Goal: Communication & Community: Answer question/provide support

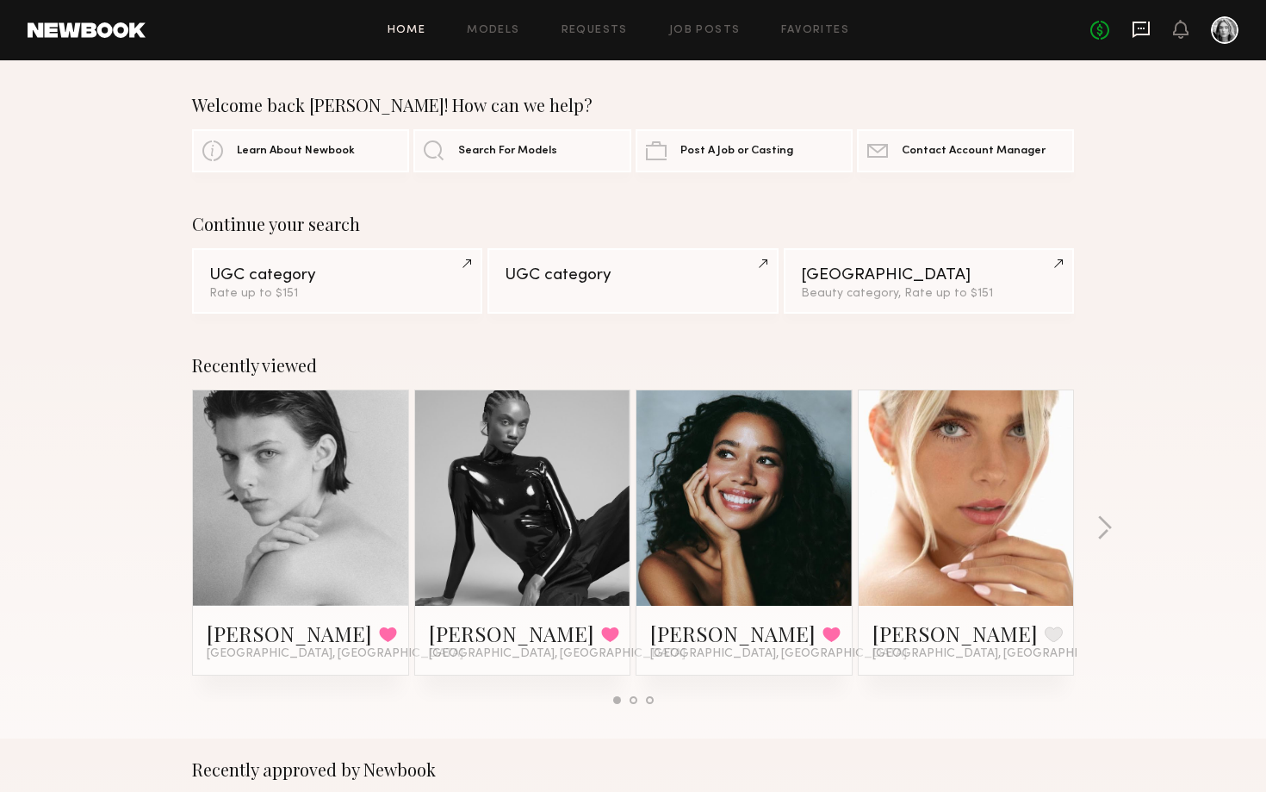
click at [1142, 31] on icon at bounding box center [1141, 29] width 19 height 19
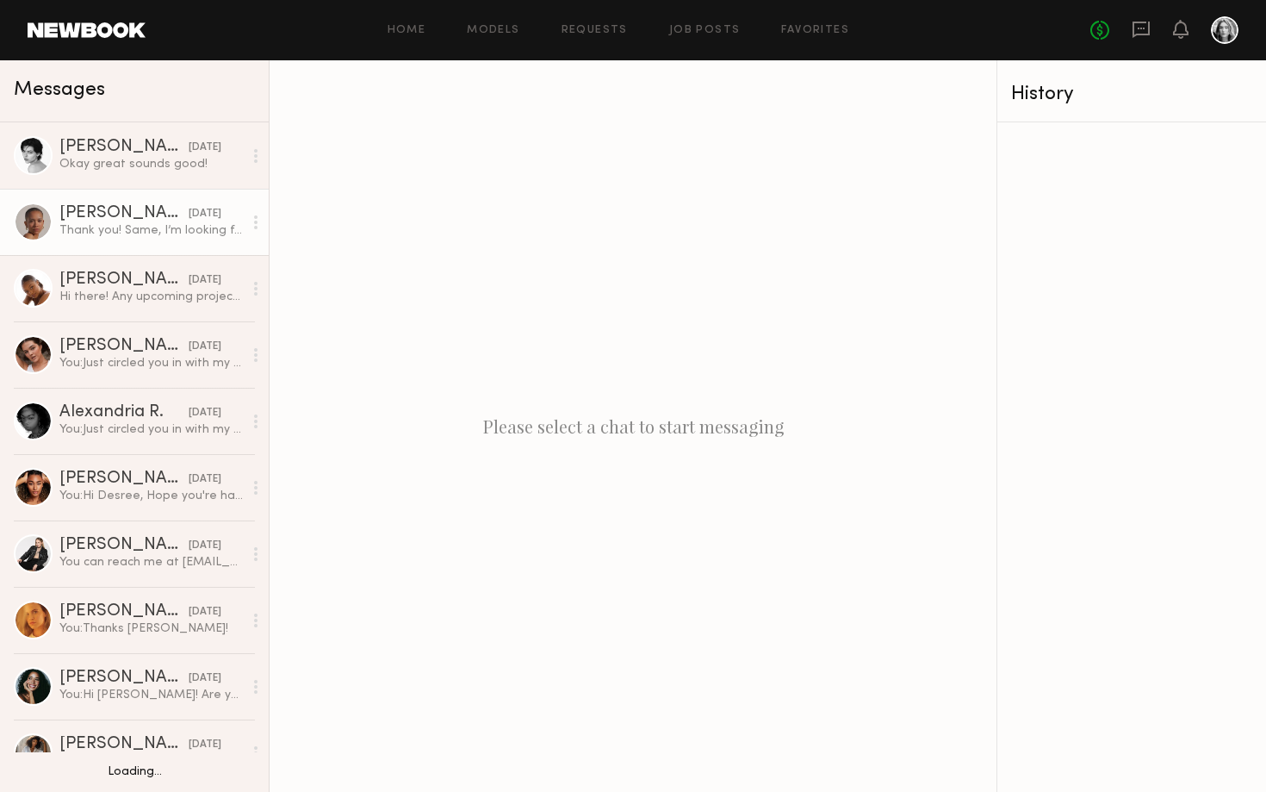
click at [213, 238] on div "Thank you! Same, I’m looking forward to it !" at bounding box center [150, 230] width 183 height 16
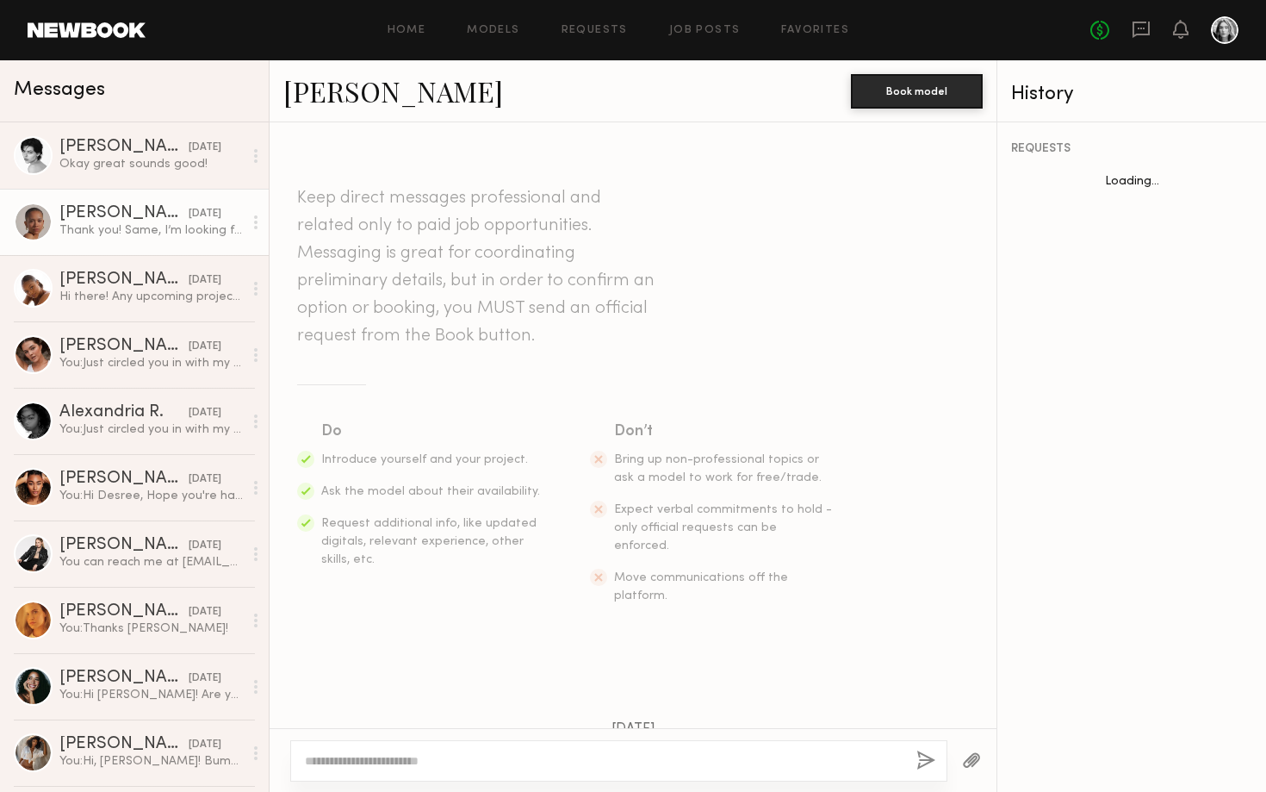
scroll to position [1427, 0]
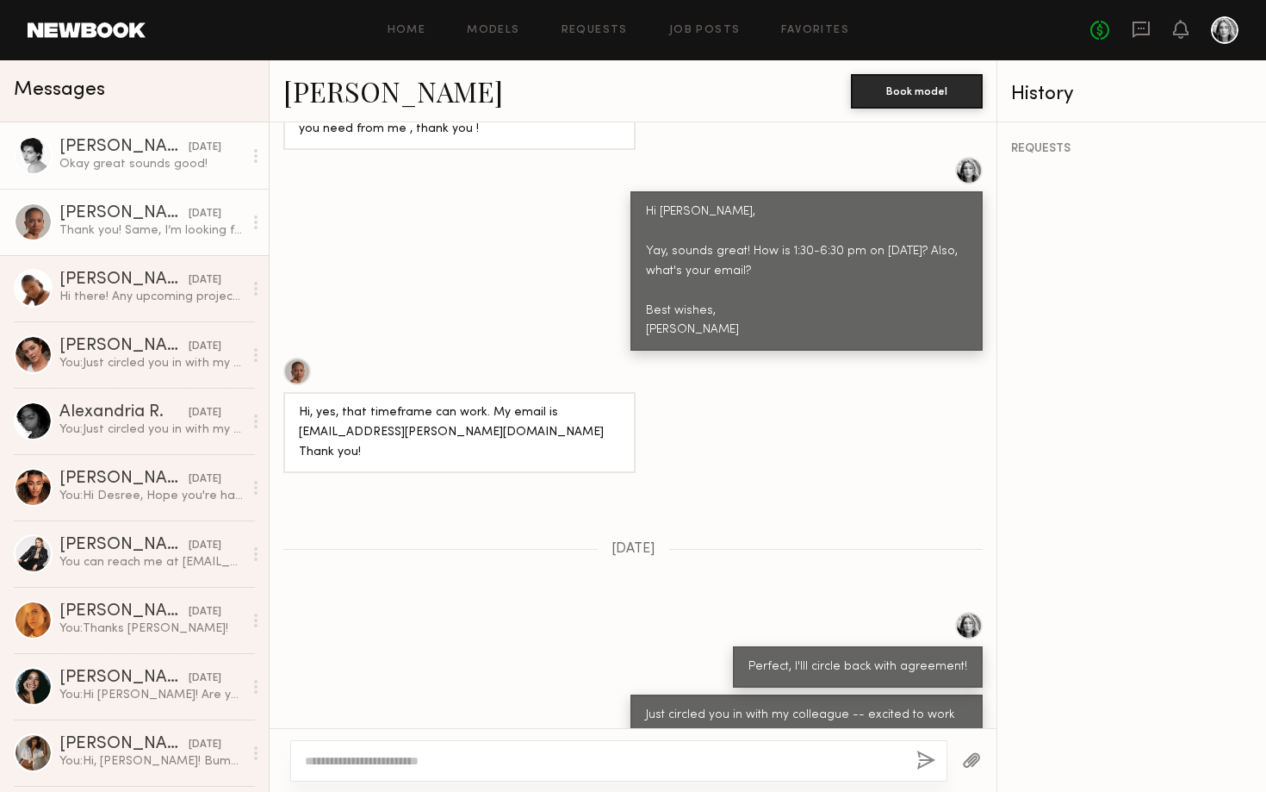
click at [189, 152] on div "[DATE]" at bounding box center [205, 148] width 33 height 16
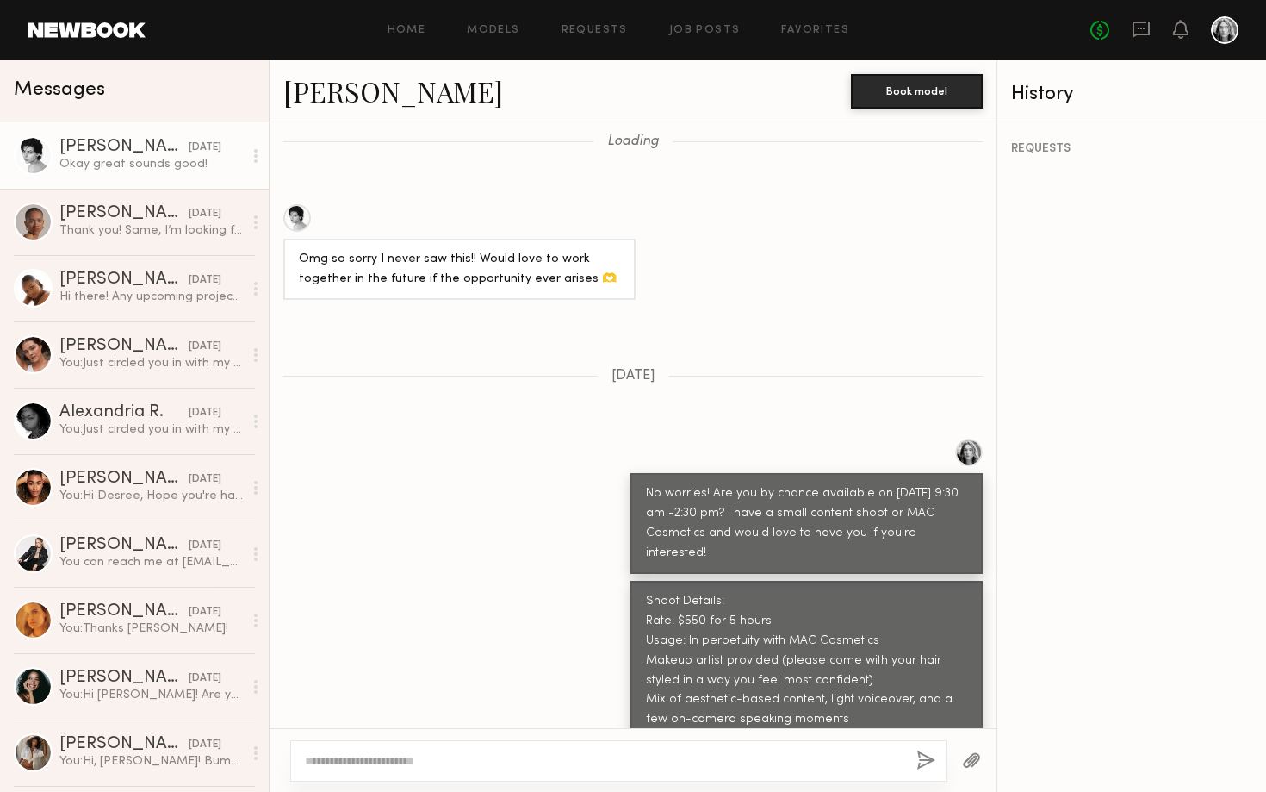
scroll to position [298, 0]
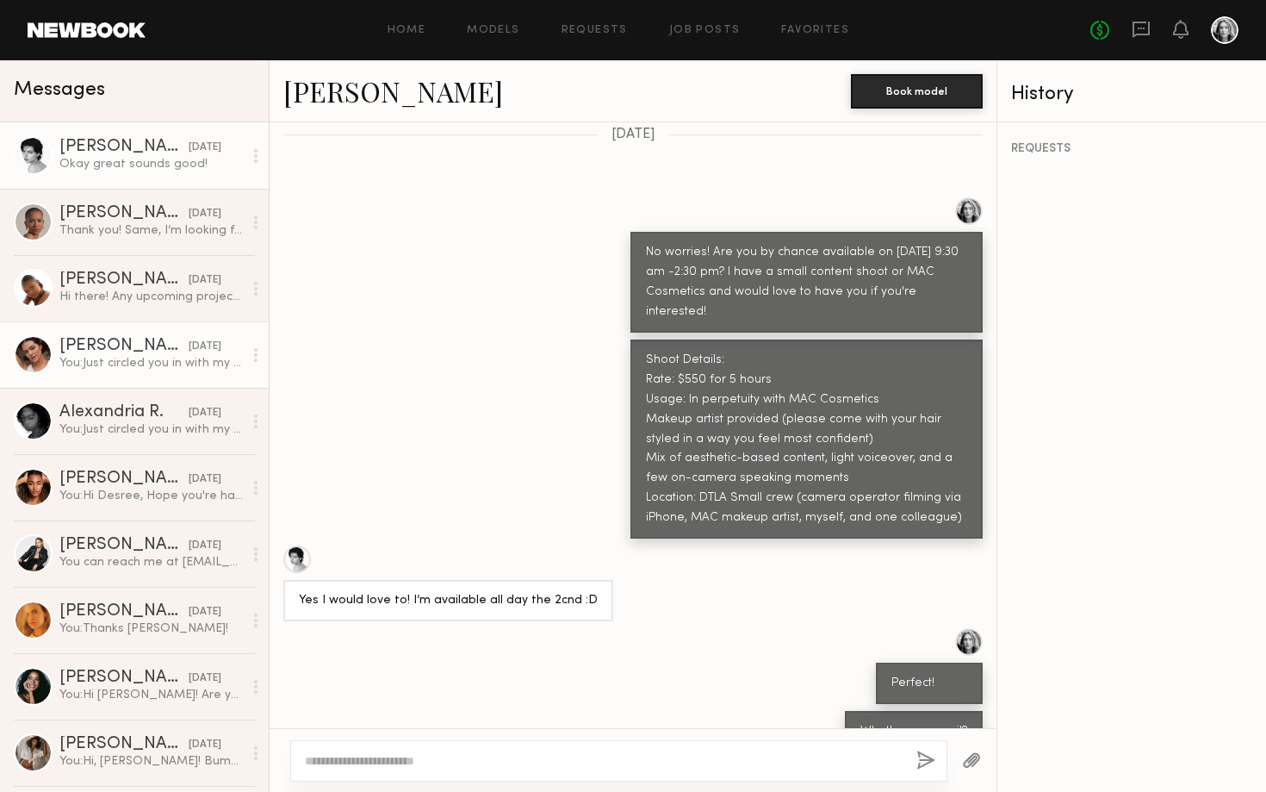
click at [141, 364] on div "You: Just circled you in with my colleague -- excited to work with you!" at bounding box center [150, 363] width 183 height 16
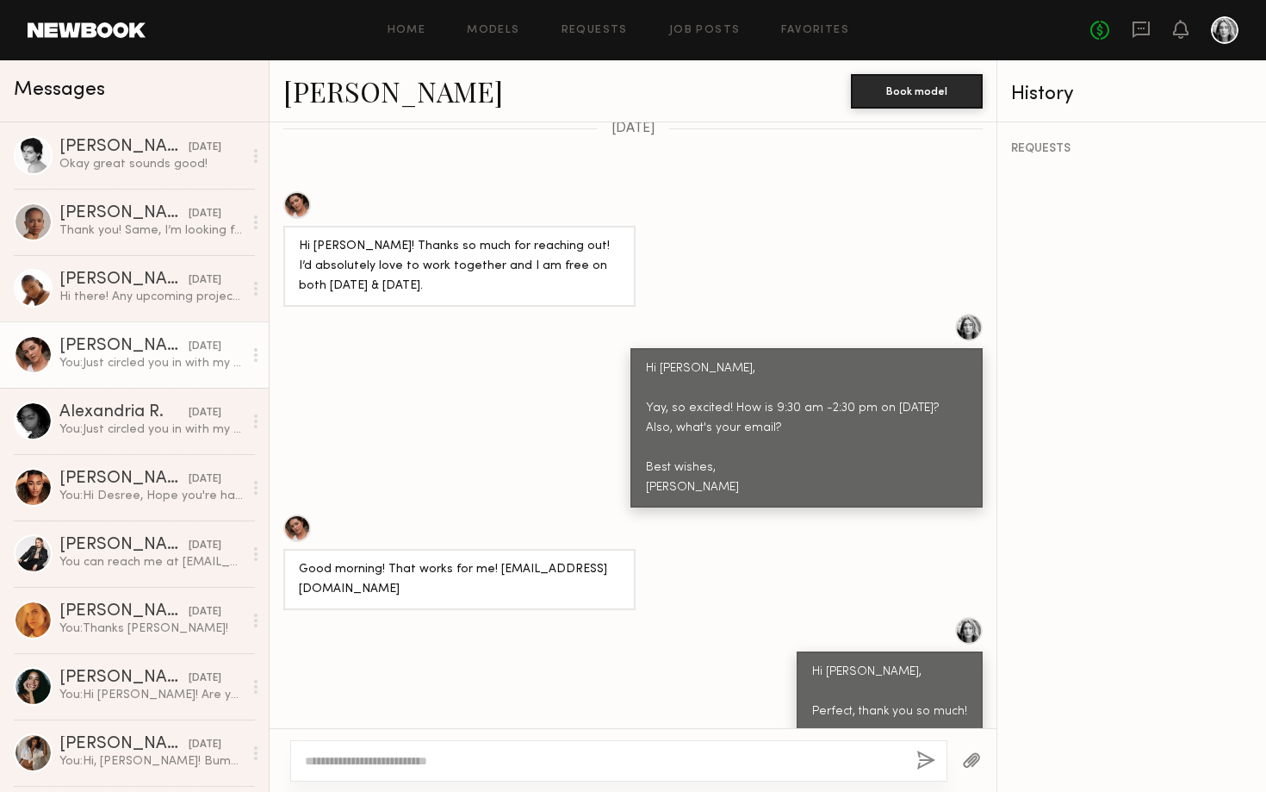
scroll to position [1259, 0]
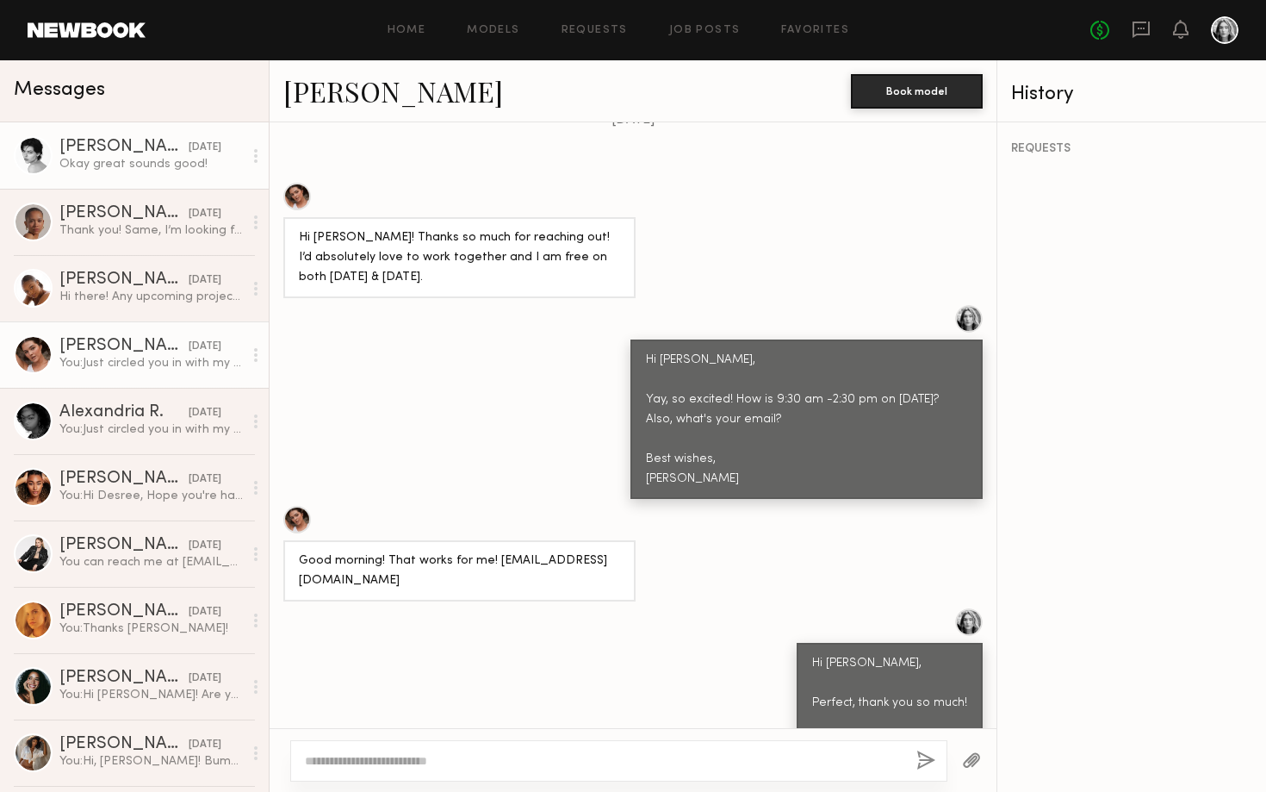
click at [107, 146] on div "[PERSON_NAME]" at bounding box center [123, 147] width 129 height 17
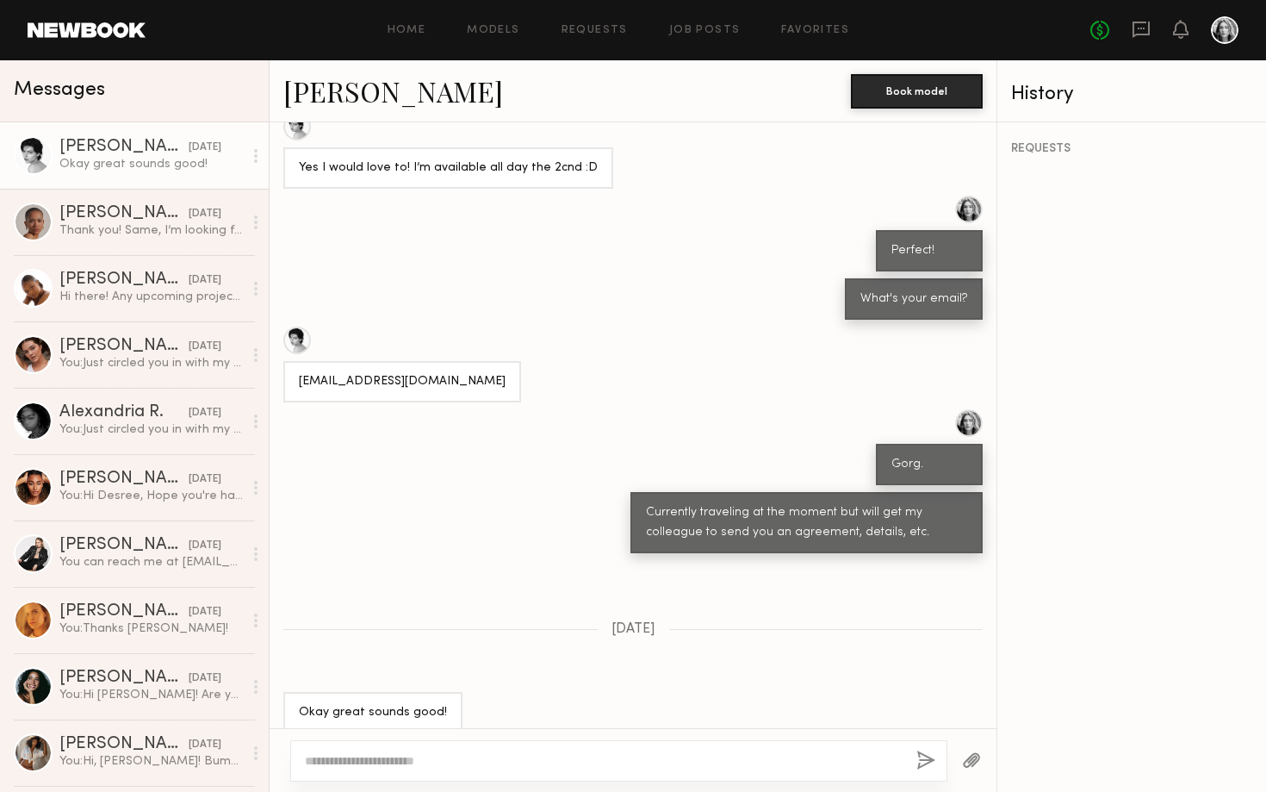
scroll to position [730, 0]
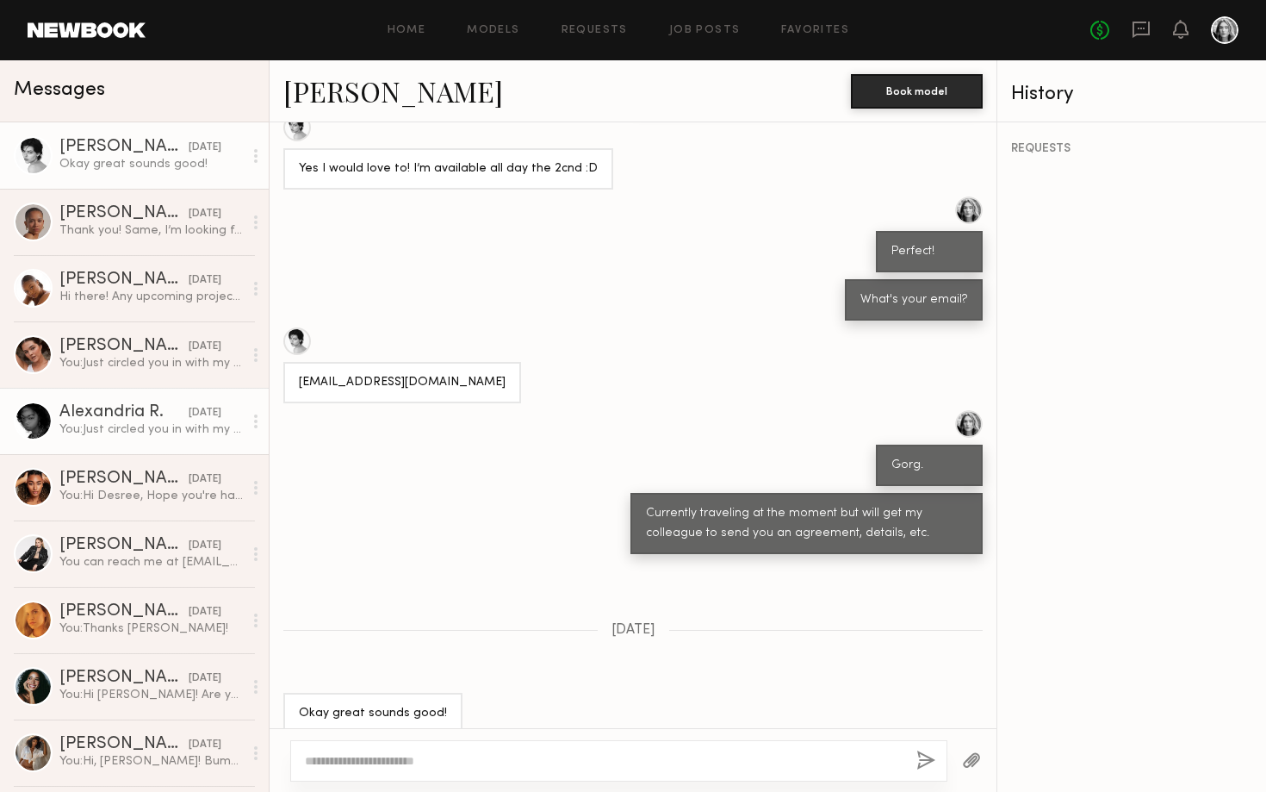
click at [89, 422] on div "You: Just circled you in with my colleague :) excited to work with you!" at bounding box center [150, 429] width 183 height 16
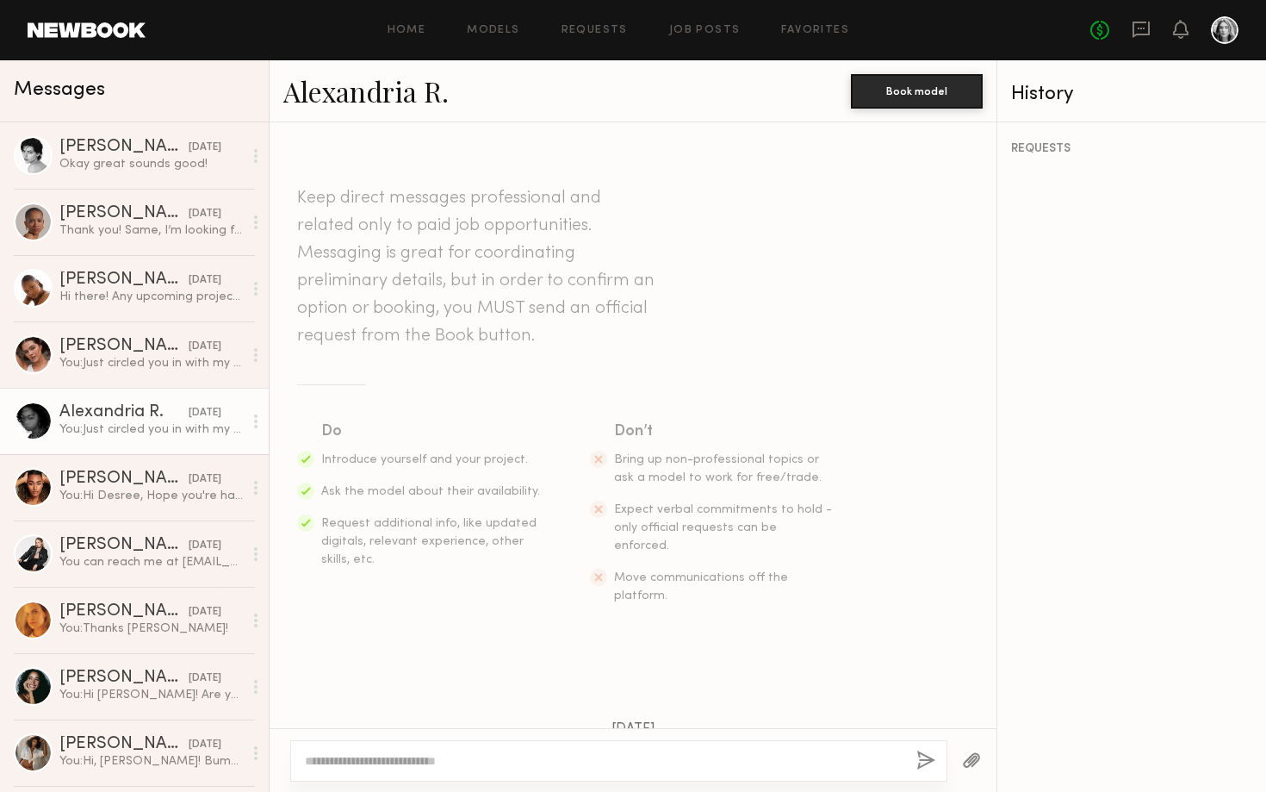
scroll to position [2243, 0]
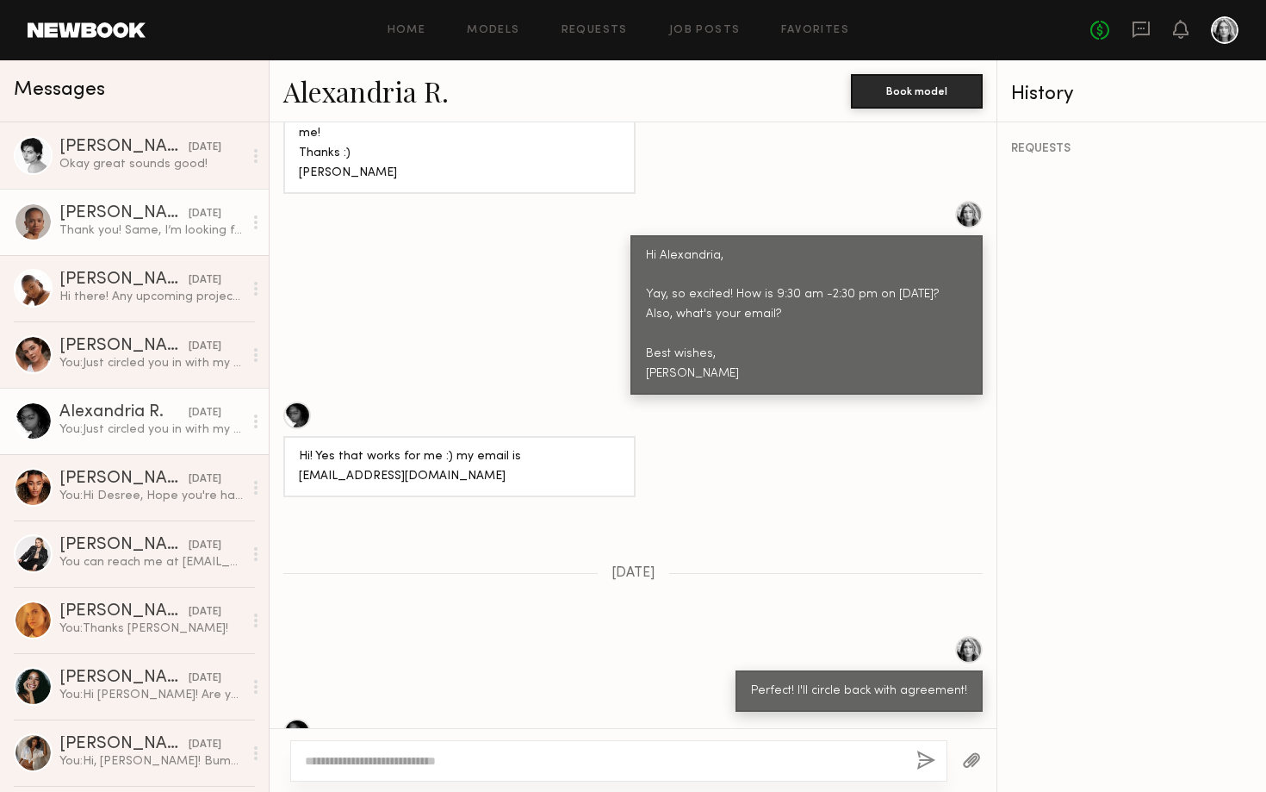
click at [120, 226] on div "Thank you! Same, I’m looking forward to it !" at bounding box center [150, 230] width 183 height 16
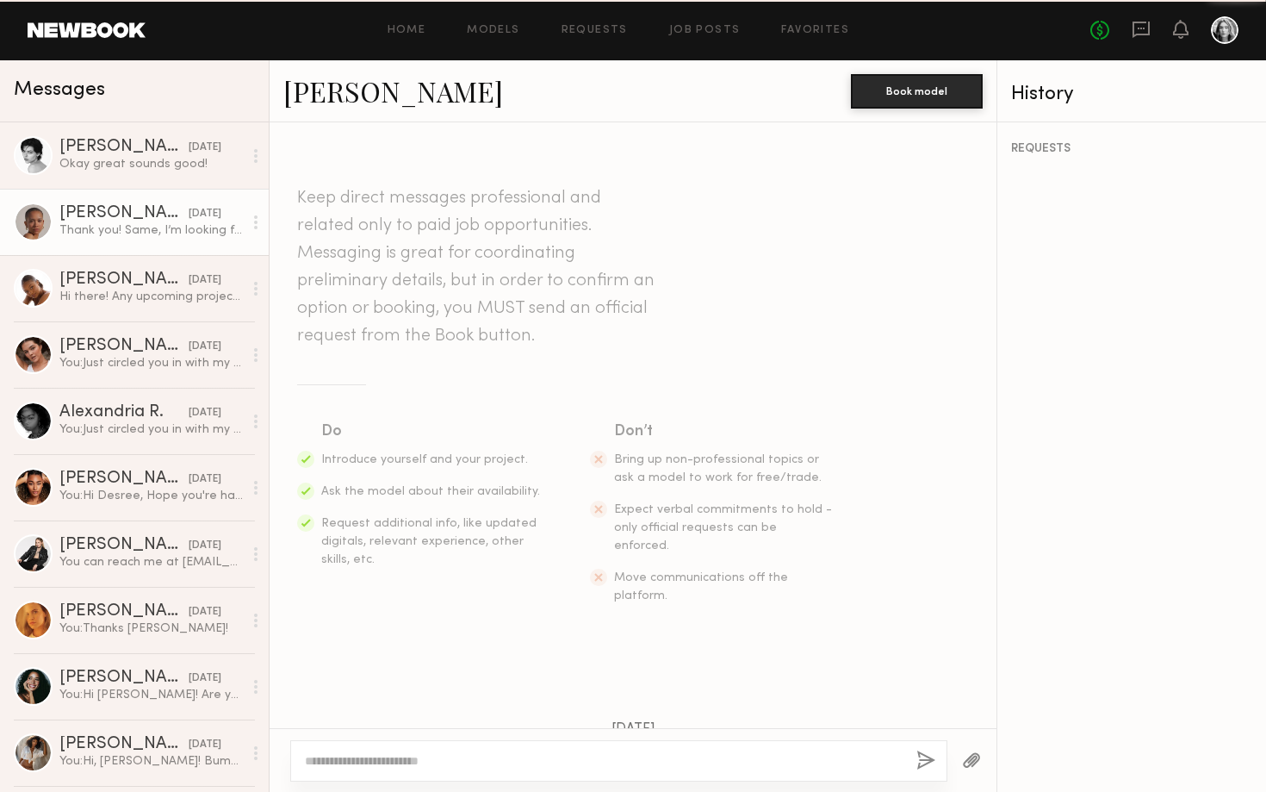
scroll to position [1427, 0]
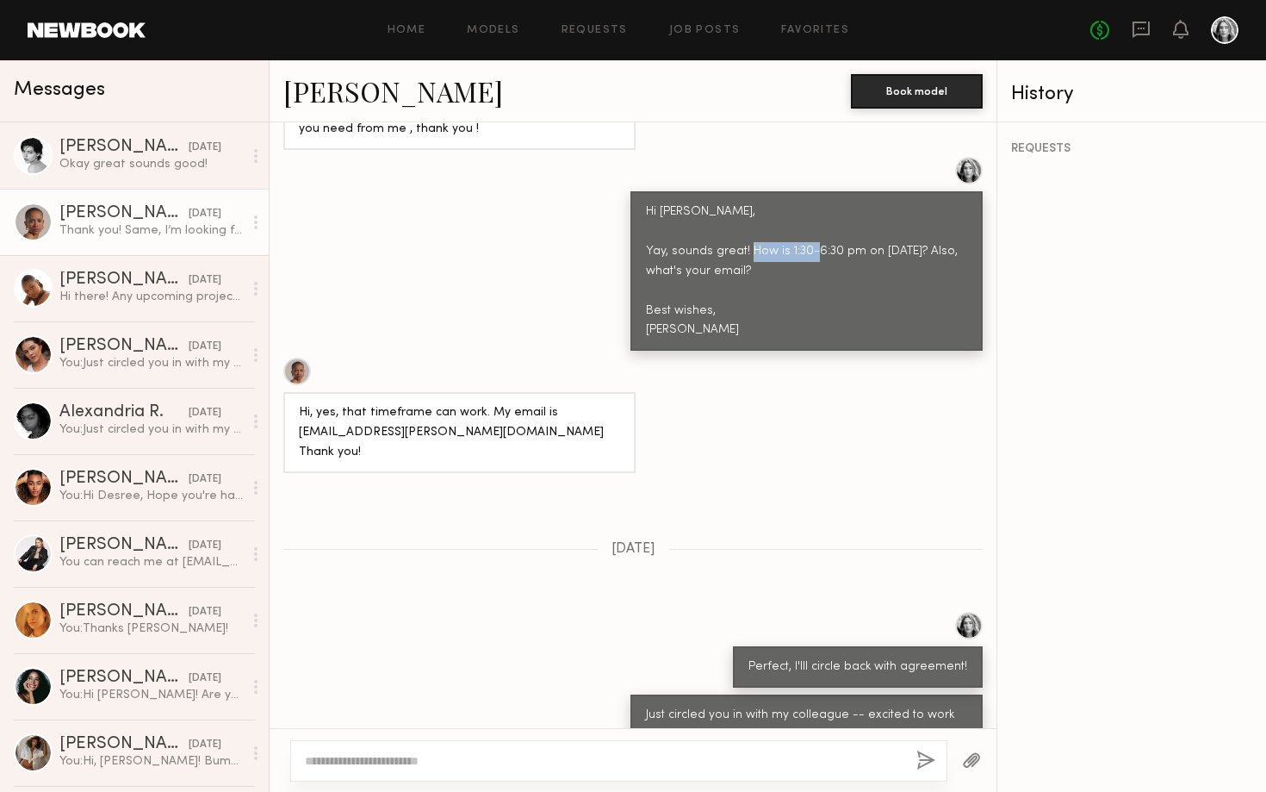
drag, startPoint x: 855, startPoint y: 188, endPoint x: 788, endPoint y: 188, distance: 67.2
click at [788, 202] on div "Hi [PERSON_NAME], Yay, sounds great! How is 1:30-6:30 pm on [DATE]? Also, what'…" at bounding box center [806, 271] width 321 height 139
copy div "1:30-6:30 pm"
click at [124, 161] on div "Okay great sounds good!" at bounding box center [150, 164] width 183 height 16
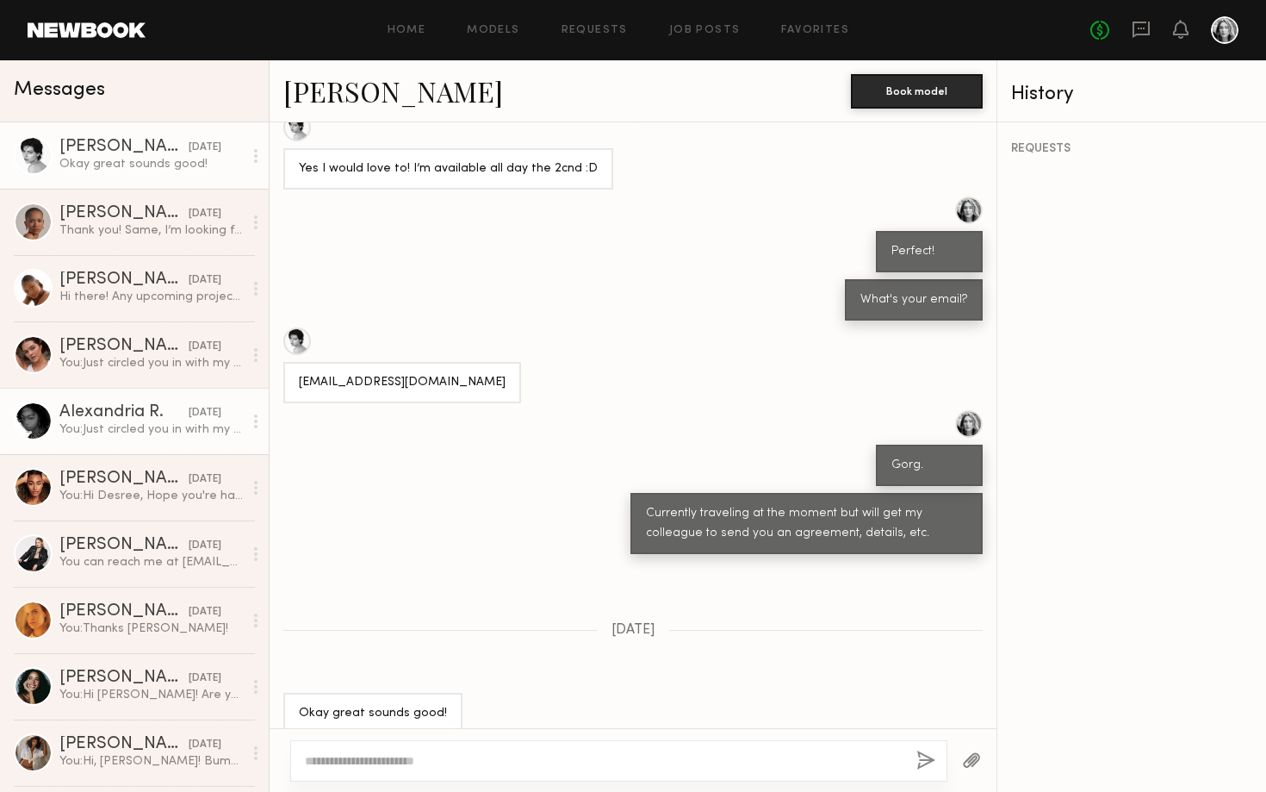
click at [142, 411] on div "Alexandria R." at bounding box center [123, 412] width 129 height 17
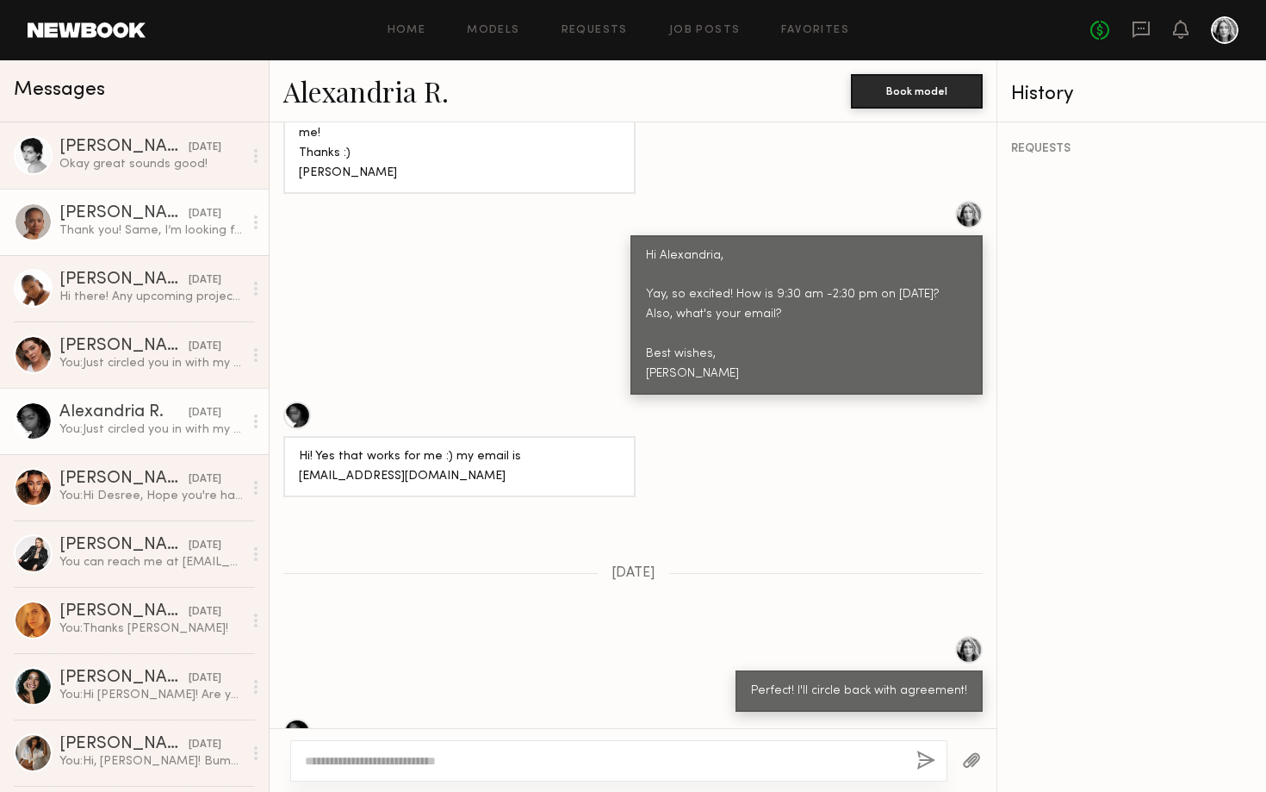
click at [135, 219] on div "[PERSON_NAME]" at bounding box center [123, 213] width 129 height 17
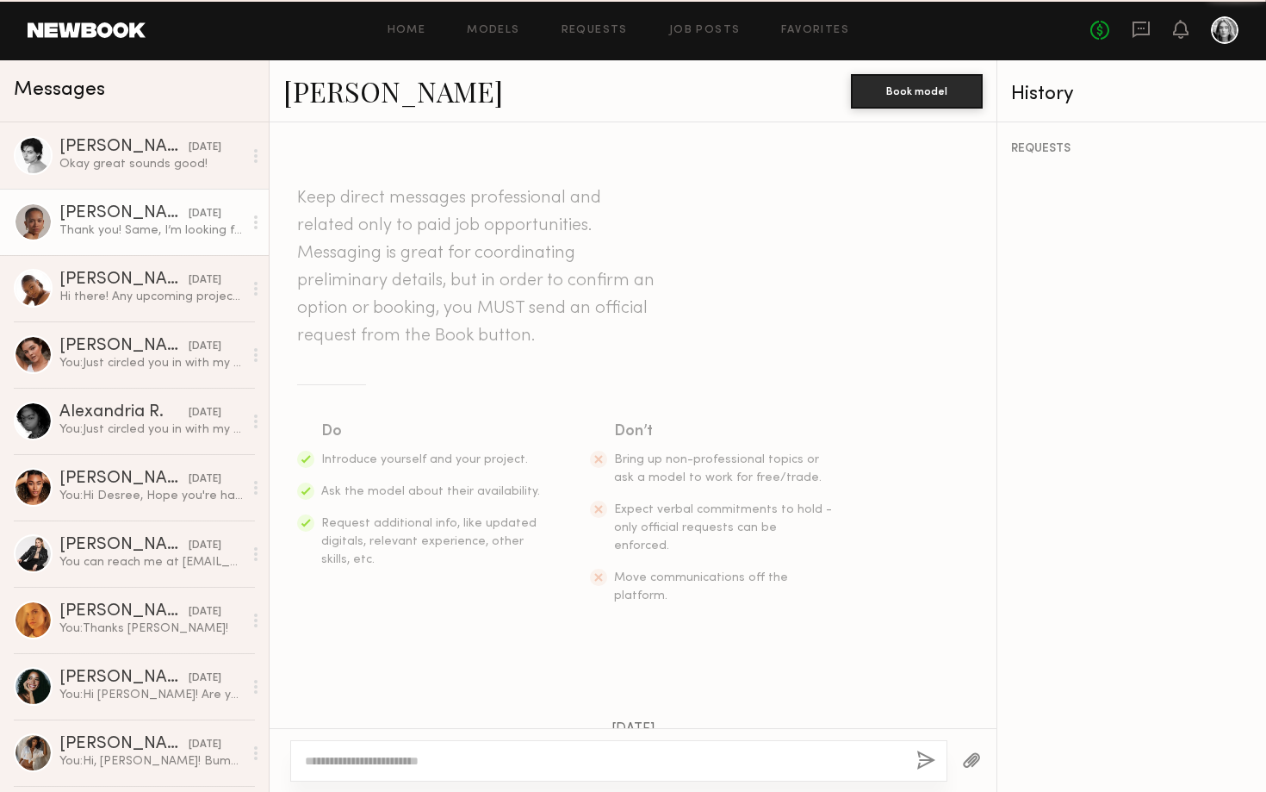
scroll to position [1427, 0]
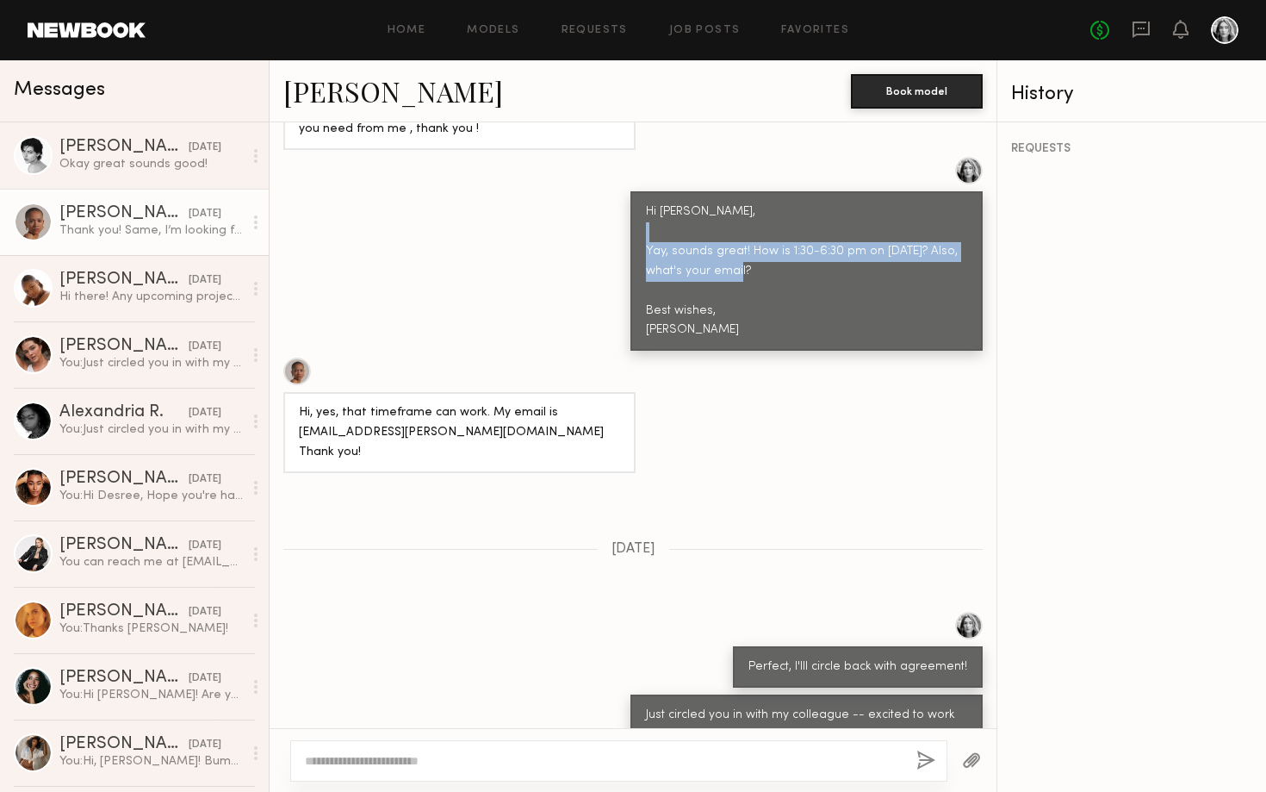
drag, startPoint x: 808, startPoint y: 205, endPoint x: 678, endPoint y: 186, distance: 131.5
click at [678, 202] on div "Hi [PERSON_NAME], Yay, sounds great! How is 1:30-6:30 pm on [DATE]? Also, what'…" at bounding box center [806, 271] width 321 height 139
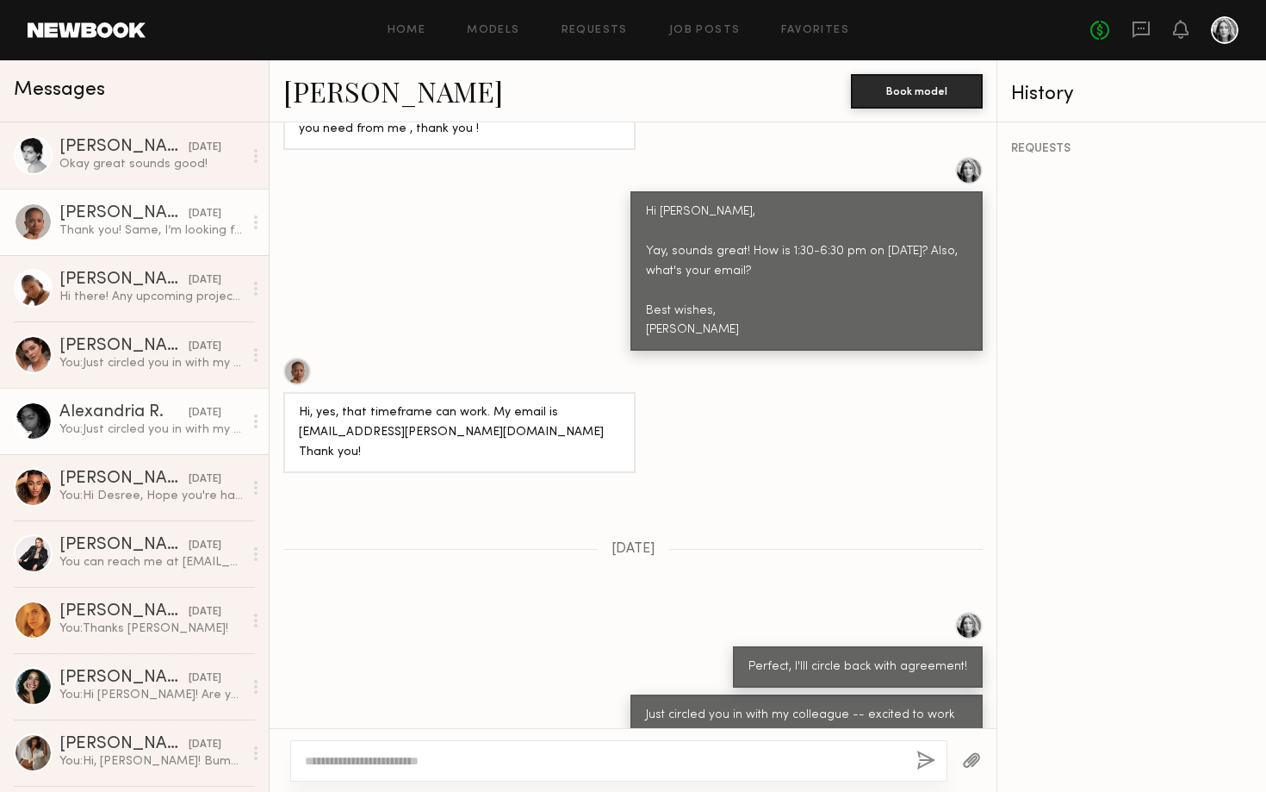
click at [134, 432] on div "You: Just circled you in with my colleague :) excited to work with you!" at bounding box center [150, 429] width 183 height 16
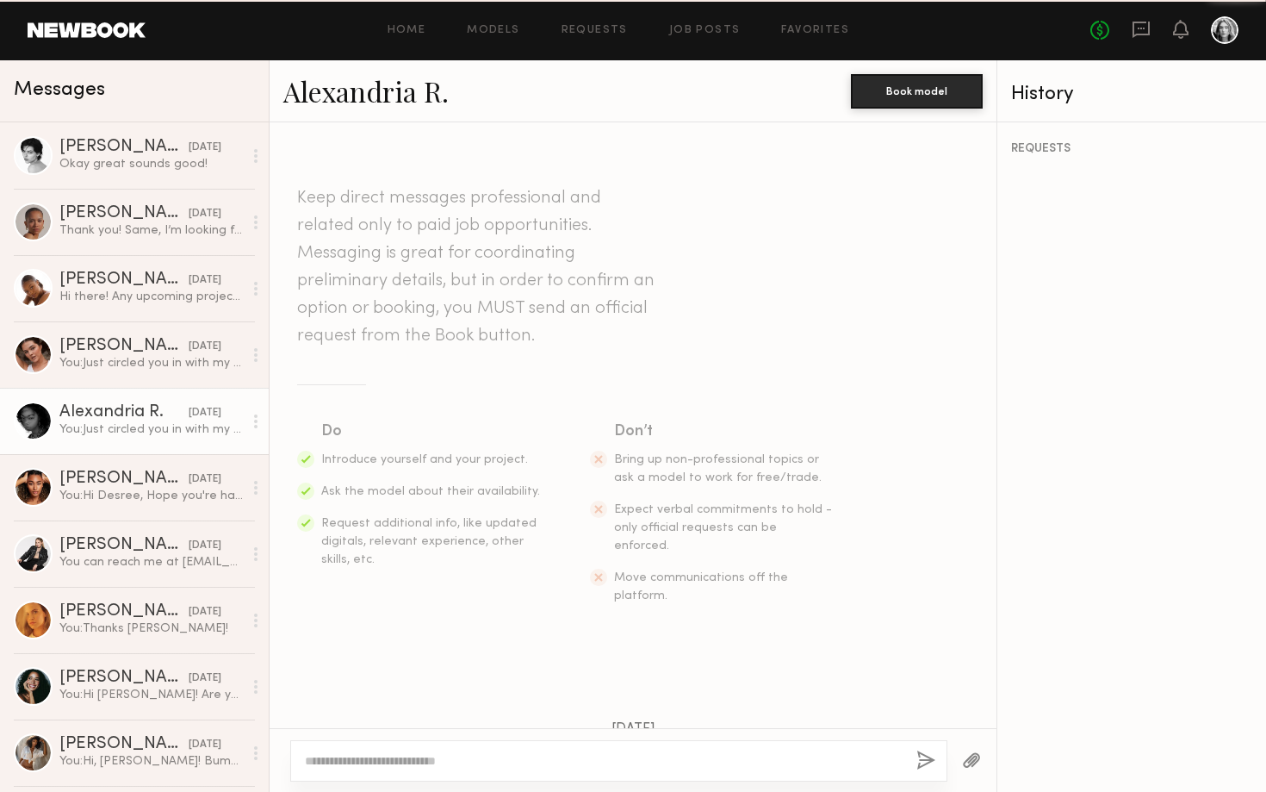
scroll to position [2243, 0]
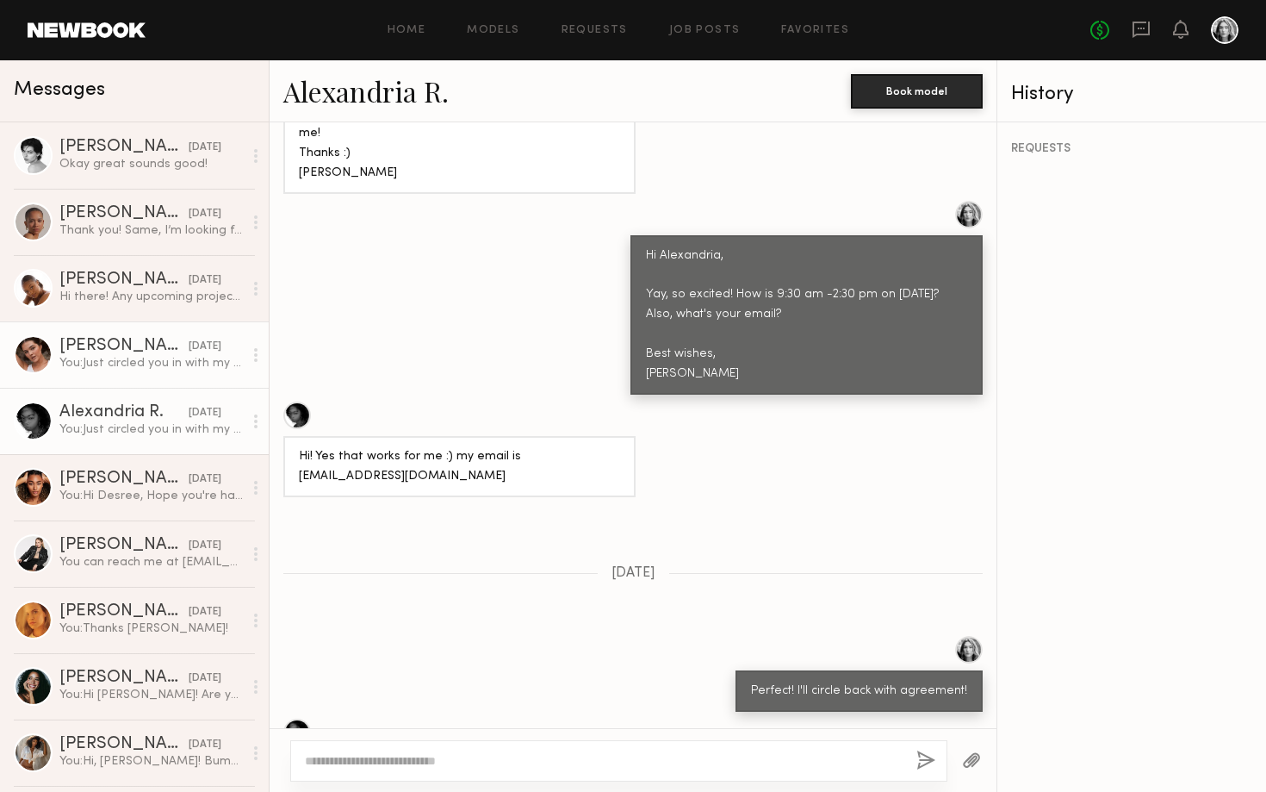
click at [116, 375] on link "[PERSON_NAME] [DATE] You: Just circled you in with my colleague -- excited to w…" at bounding box center [134, 354] width 269 height 66
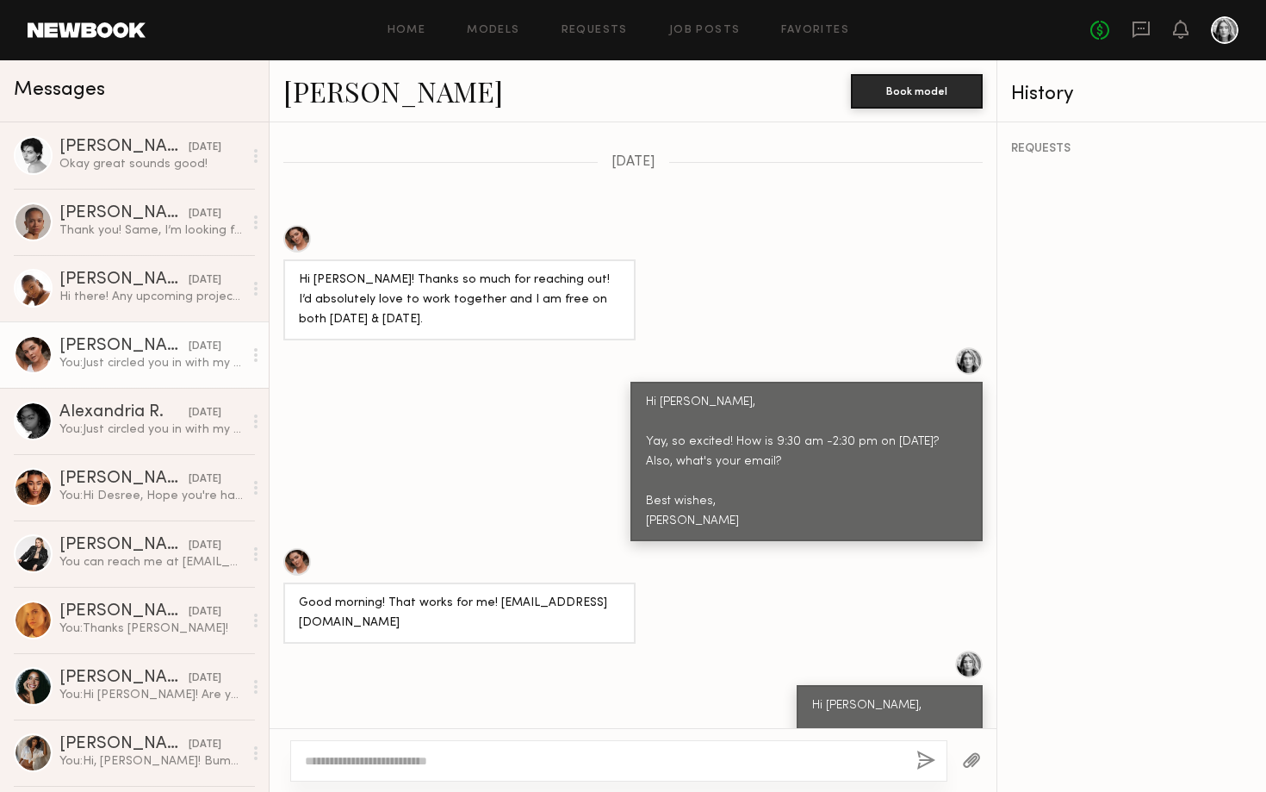
scroll to position [1193, 0]
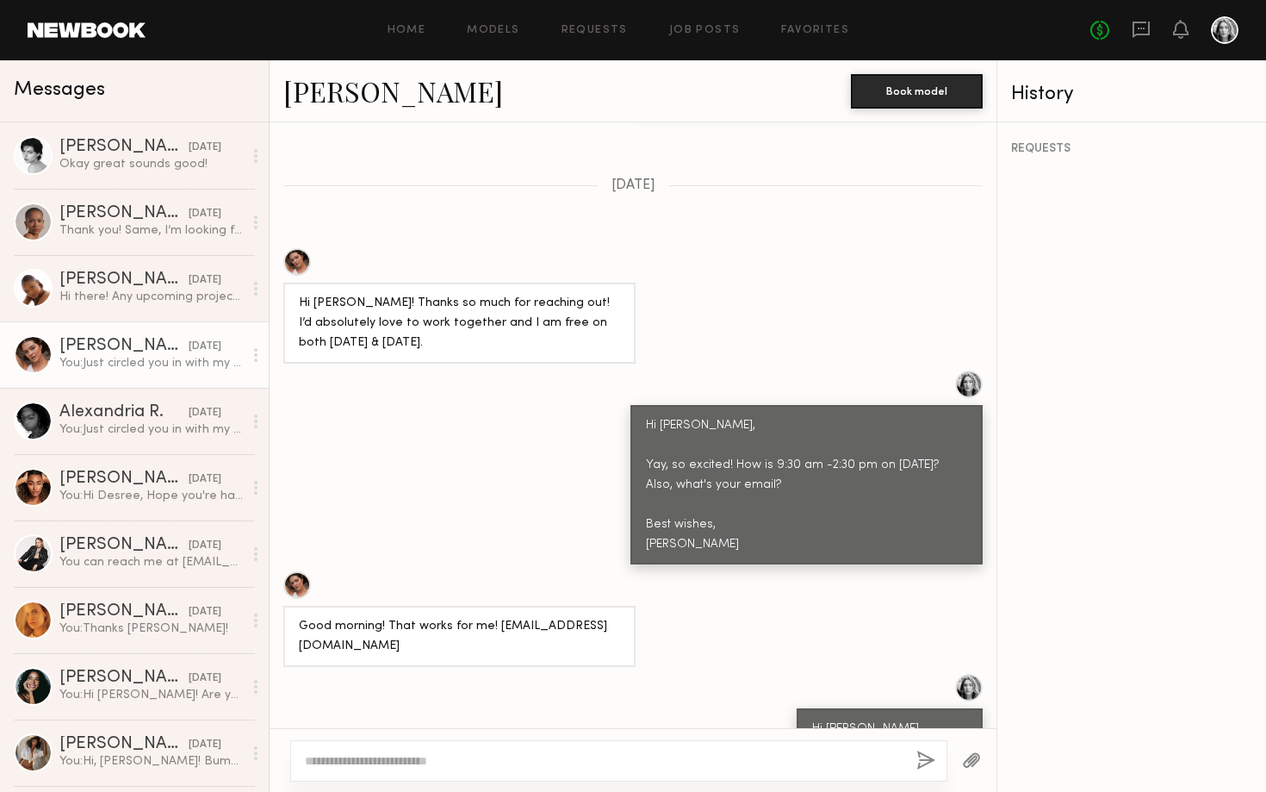
click at [362, 77] on link "[PERSON_NAME]" at bounding box center [393, 90] width 220 height 37
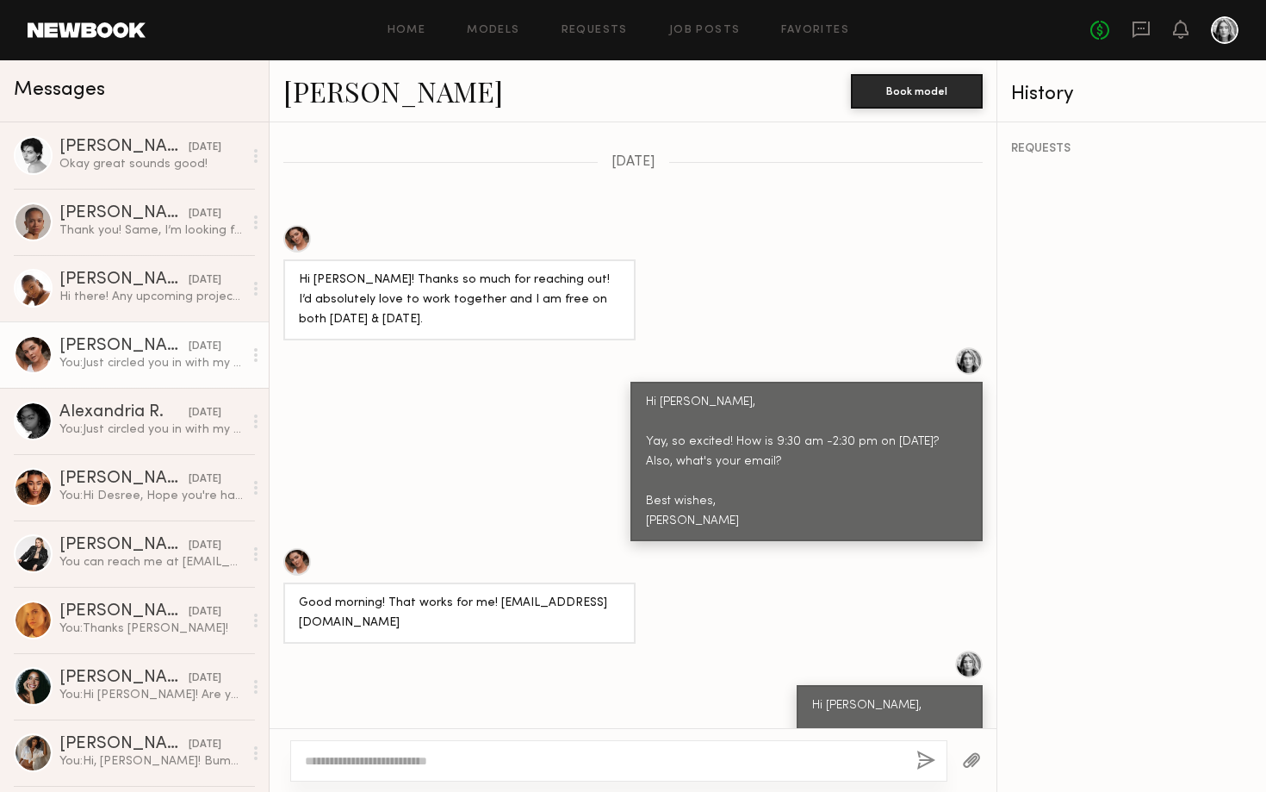
scroll to position [1216, 0]
click at [119, 159] on div "Okay great sounds good!" at bounding box center [150, 164] width 183 height 16
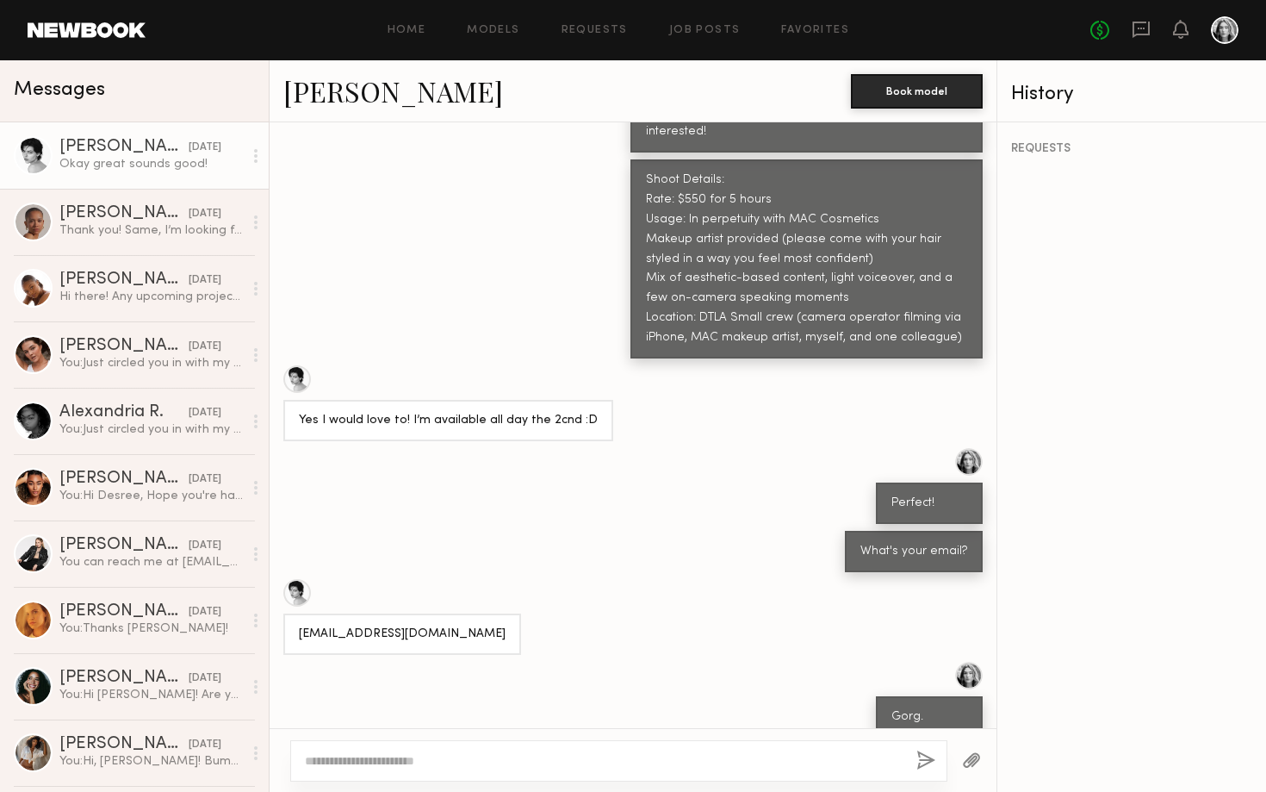
scroll to position [407, 0]
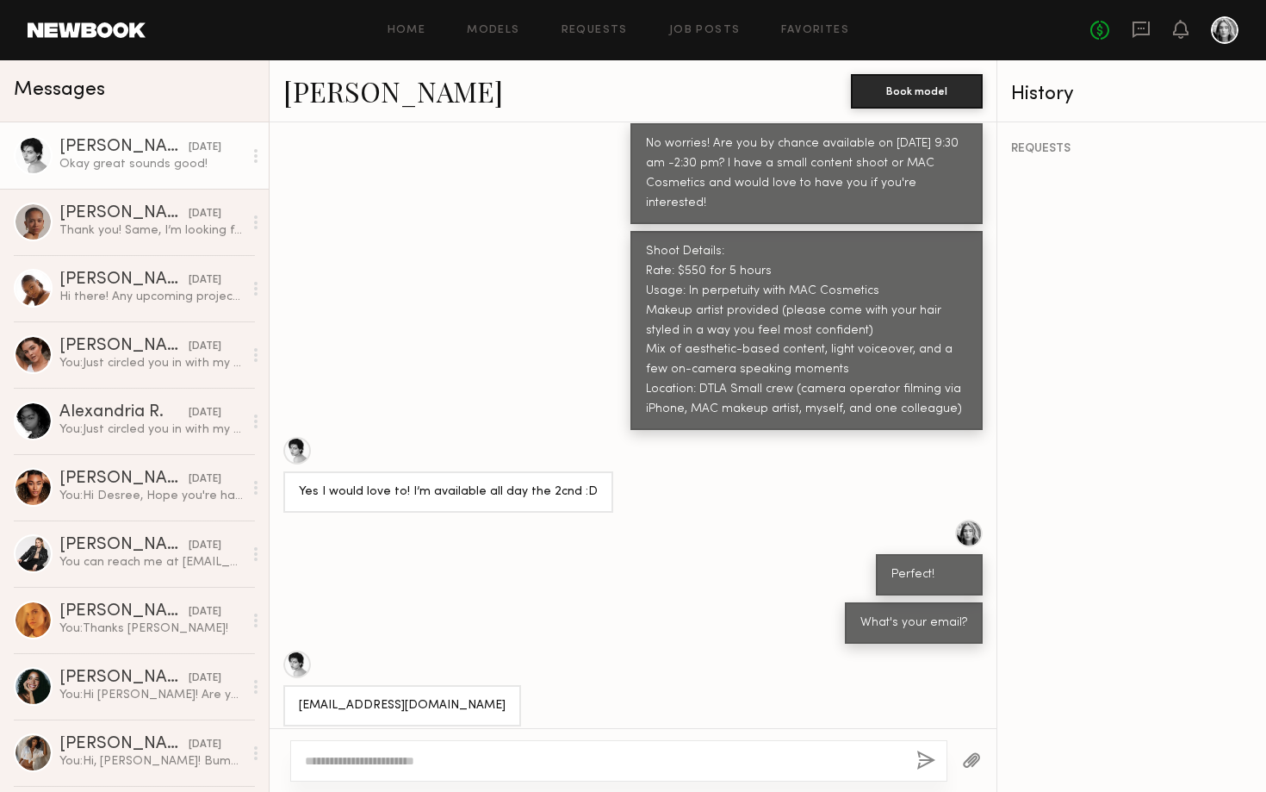
click at [636, 437] on div "Yes I would love to! I’m available all day the 2cnd :D" at bounding box center [633, 475] width 727 height 76
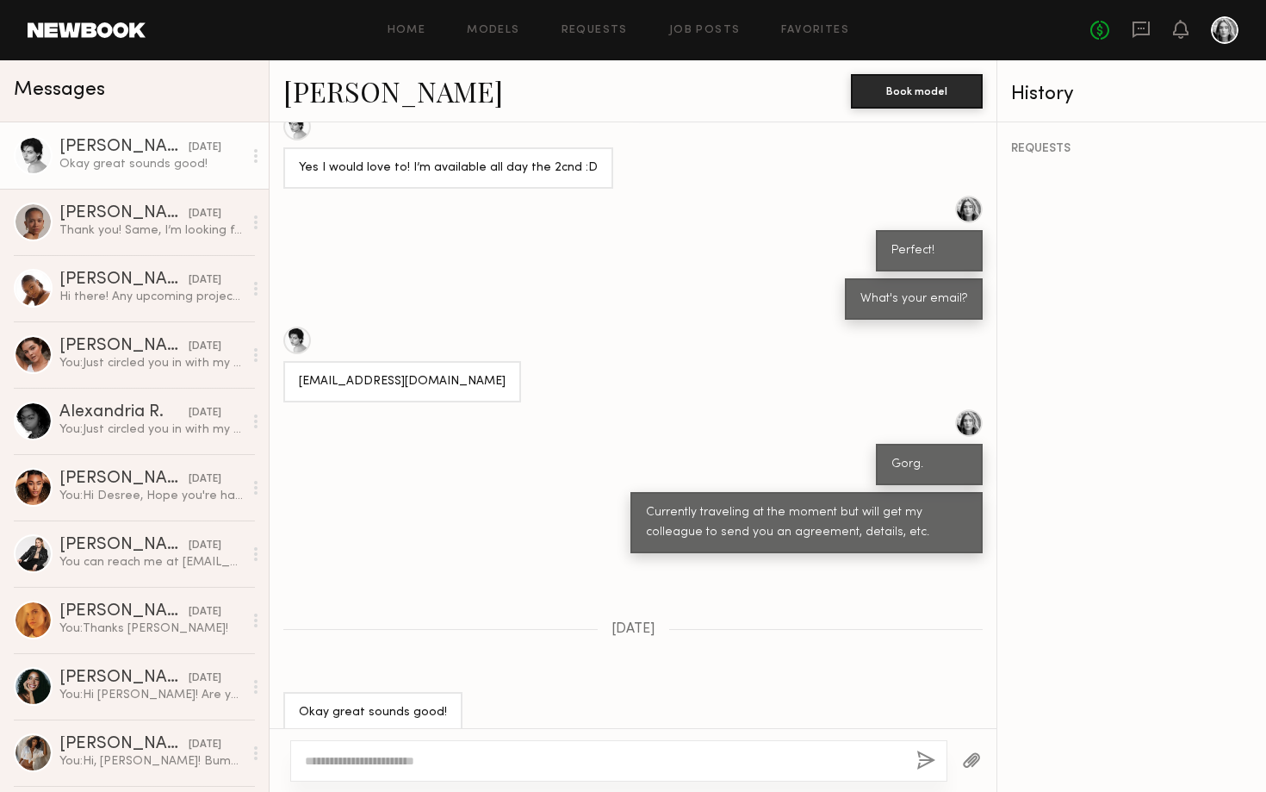
scroll to position [730, 0]
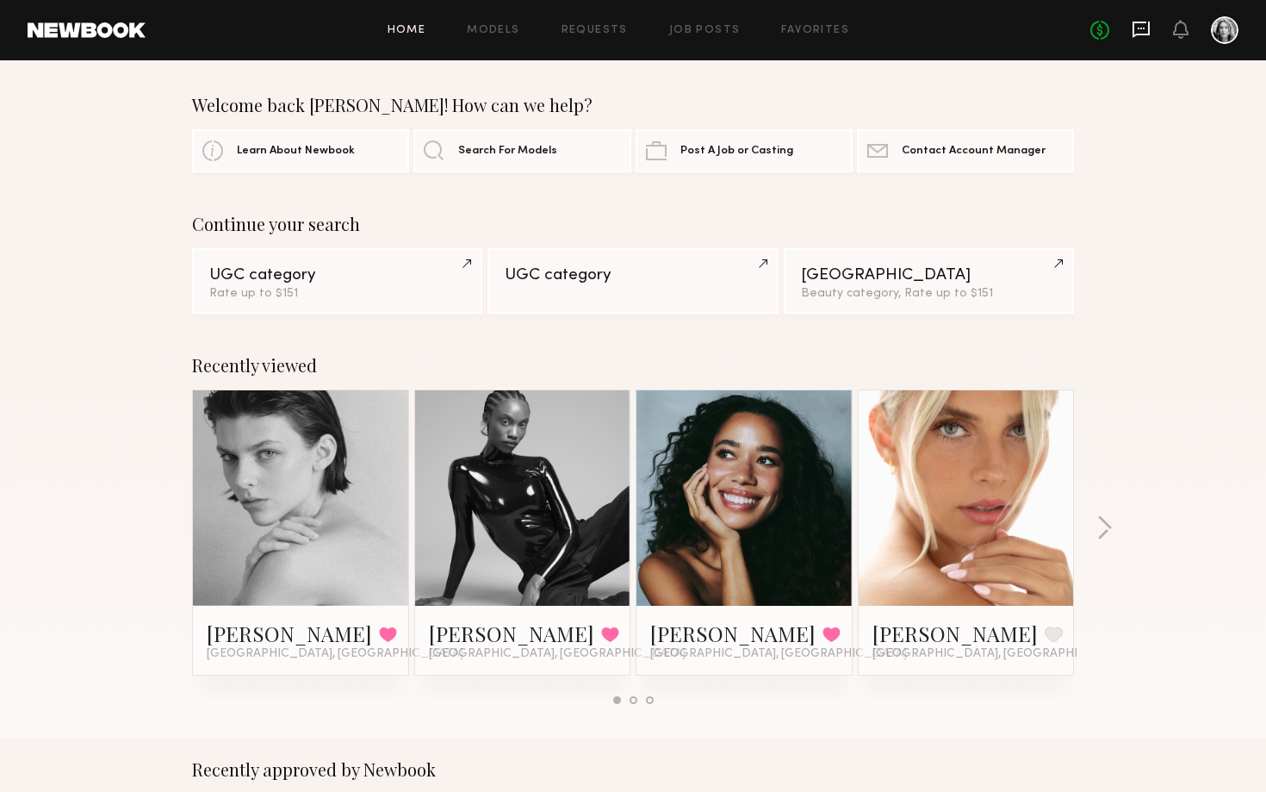
click at [1141, 35] on icon at bounding box center [1141, 30] width 17 height 16
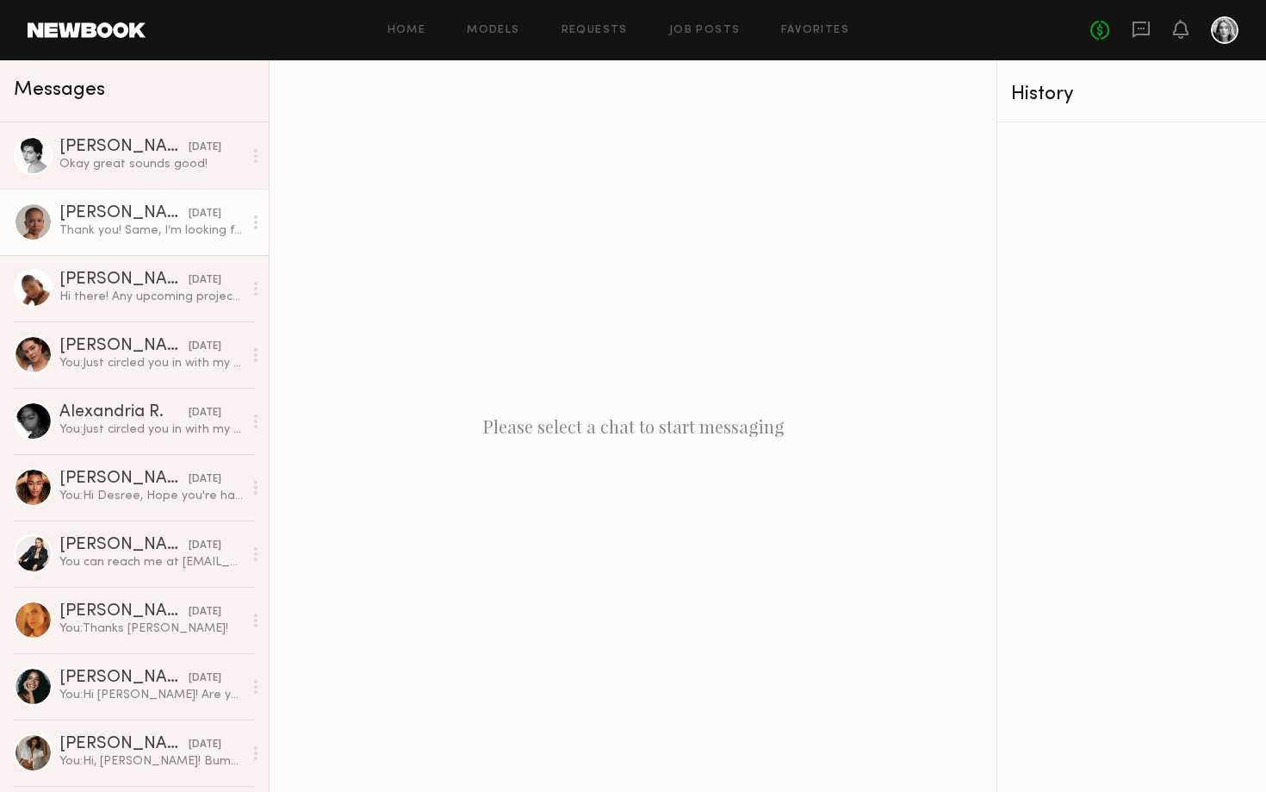
click at [131, 252] on link "Amanya M. 09/24/2025 Thank you! Same, I’m looking forward to it !" at bounding box center [134, 222] width 269 height 66
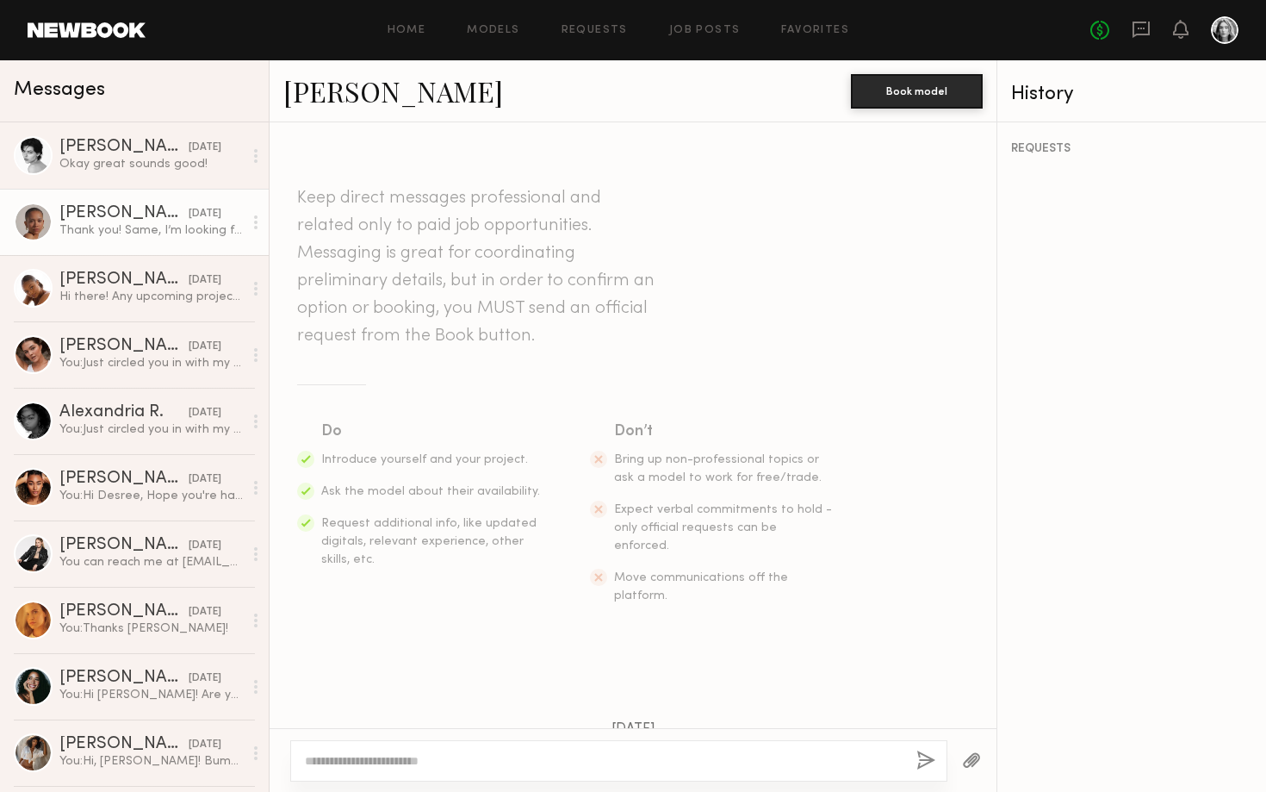
scroll to position [1427, 0]
